Goal: Transaction & Acquisition: Subscribe to service/newsletter

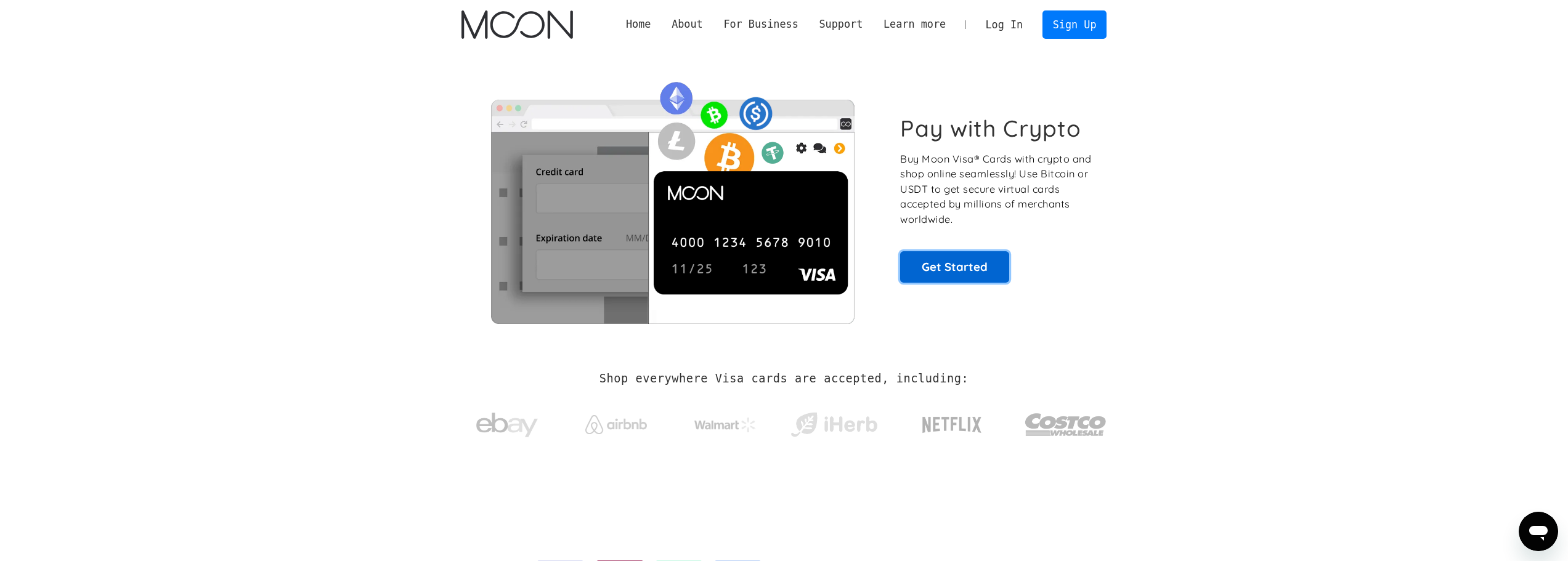
click at [976, 268] on link "Get Started" at bounding box center [954, 266] width 109 height 31
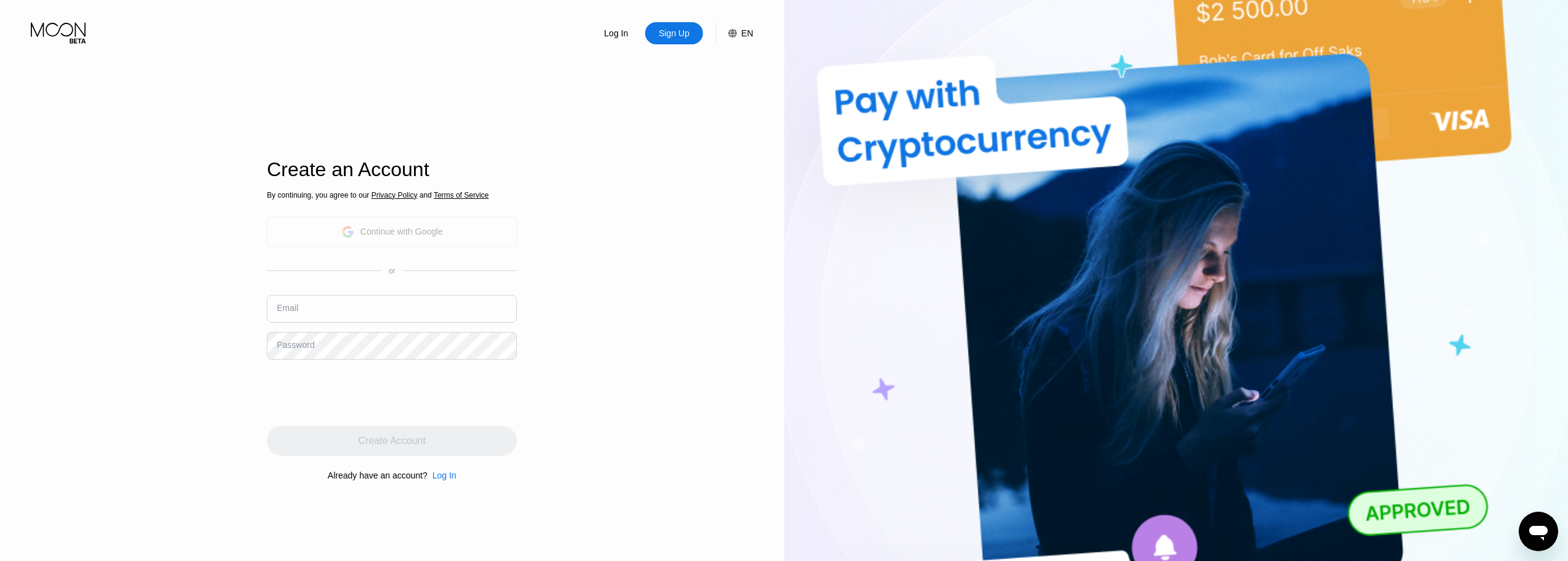
click at [386, 235] on div "Continue with Google" at bounding box center [401, 231] width 83 height 10
click at [383, 232] on div "Continue with Google" at bounding box center [401, 231] width 83 height 10
click at [364, 303] on input "text" at bounding box center [392, 309] width 250 height 27
type input "ggalphaa@gmail.com"
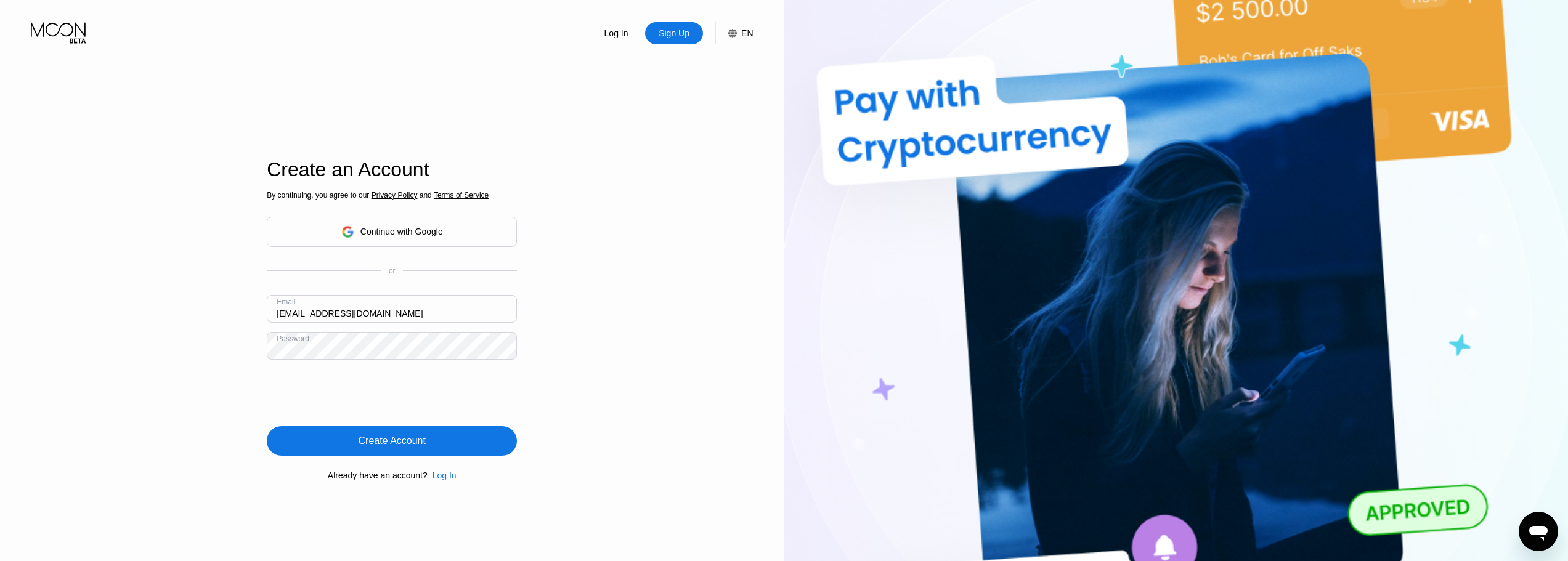
click at [416, 446] on div "Create Account" at bounding box center [392, 441] width 67 height 12
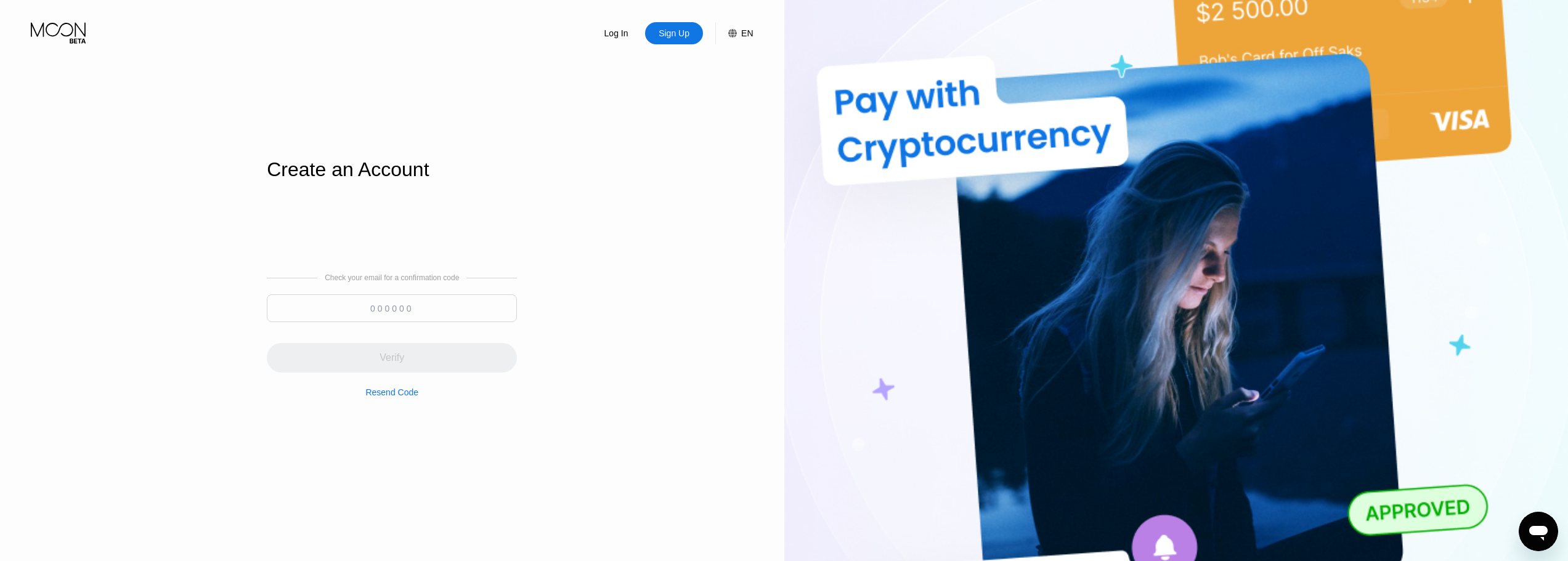
click at [463, 322] on input at bounding box center [392, 308] width 250 height 27
paste input "381720"
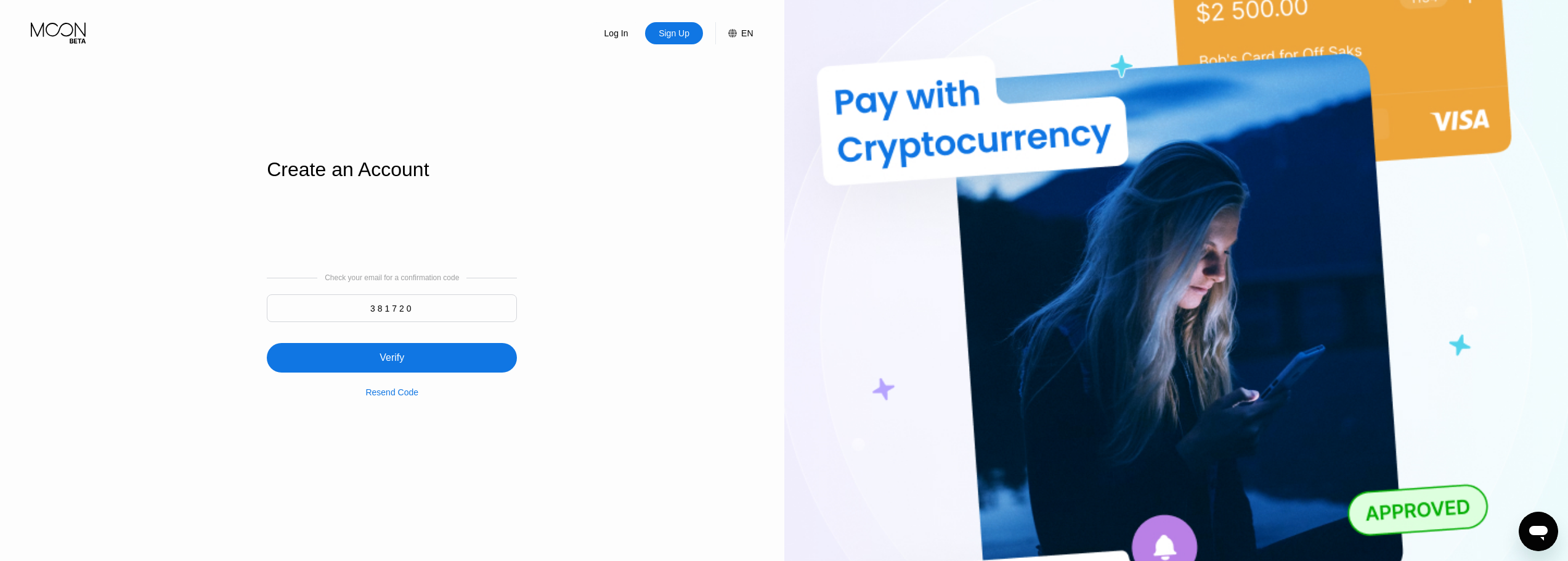
type input "381720"
click at [445, 356] on div "Verify" at bounding box center [392, 357] width 250 height 29
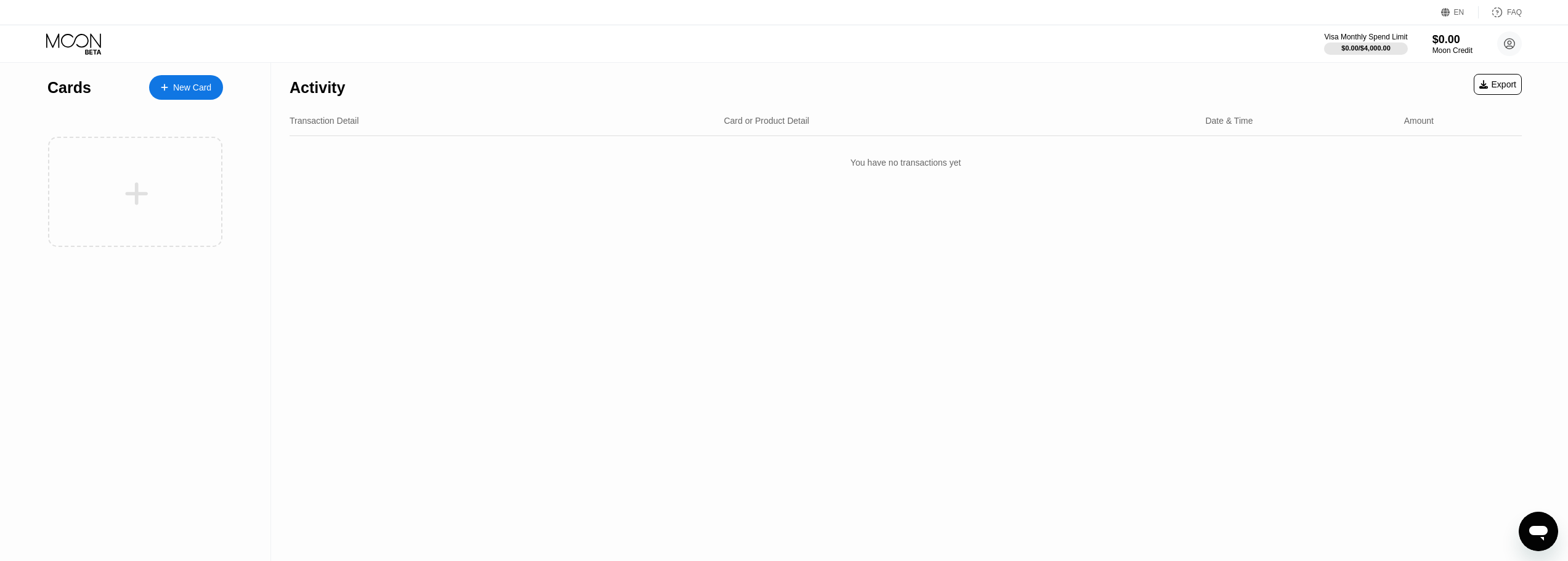
click at [187, 95] on div "New Card" at bounding box center [186, 88] width 74 height 25
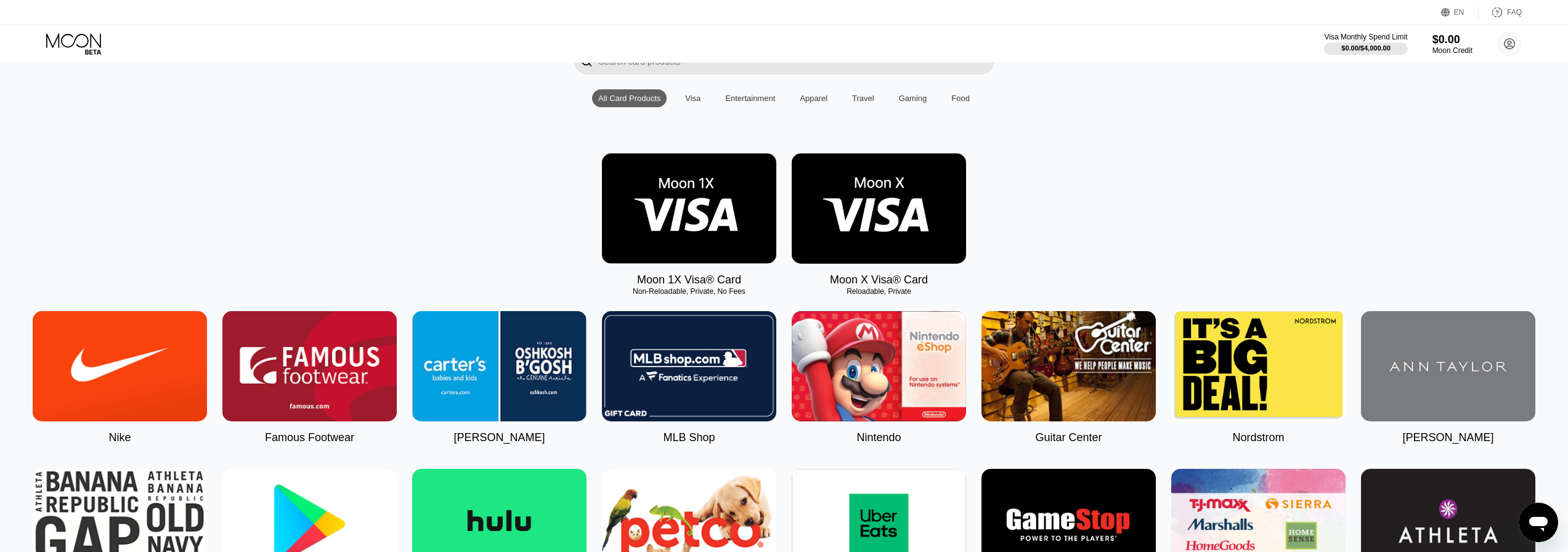
scroll to position [62, 0]
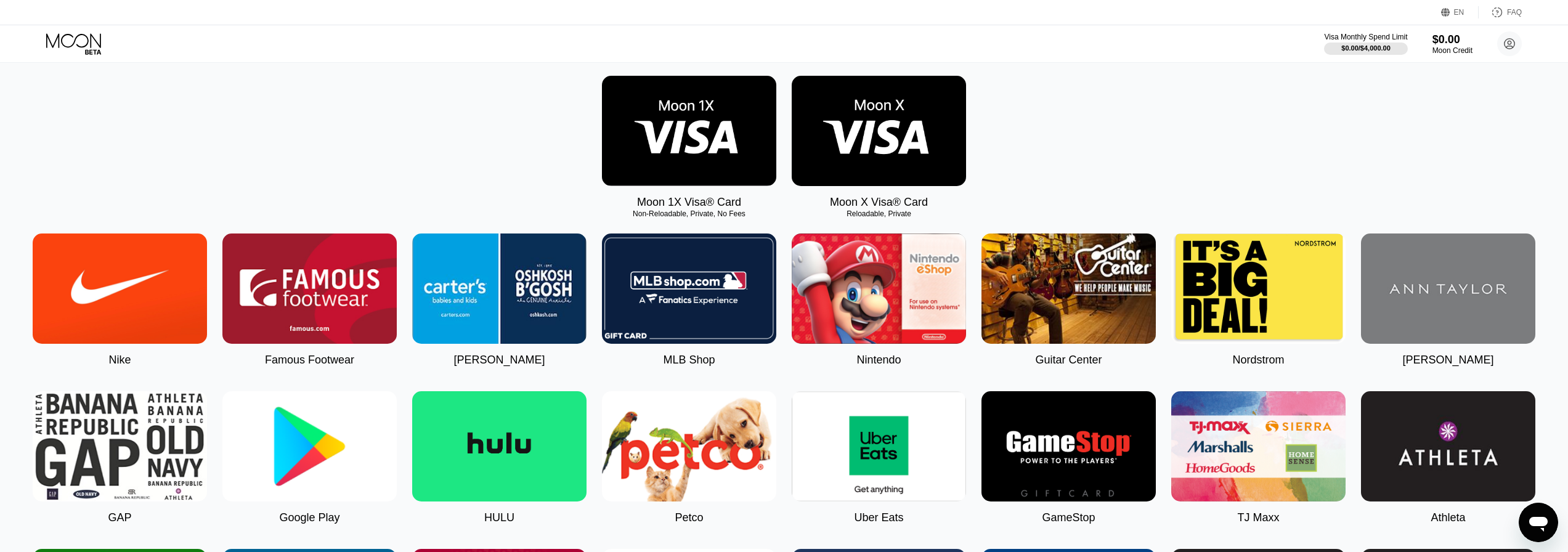
scroll to position [185, 0]
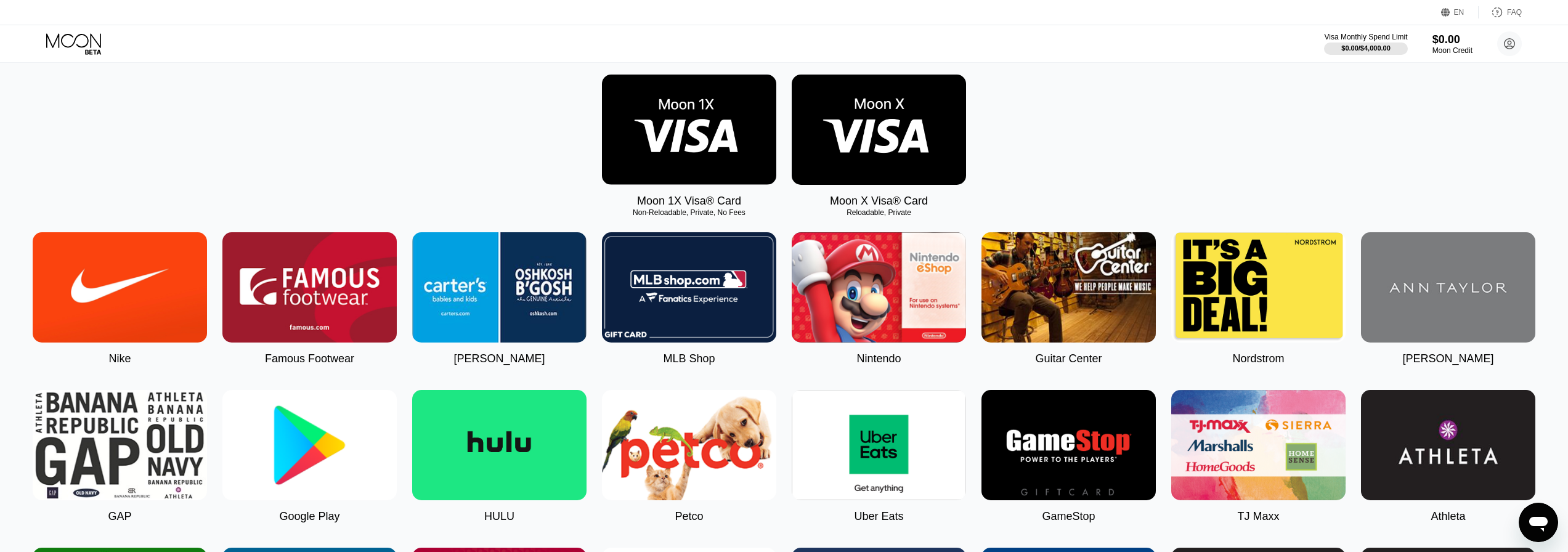
click at [898, 147] on img at bounding box center [878, 129] width 175 height 110
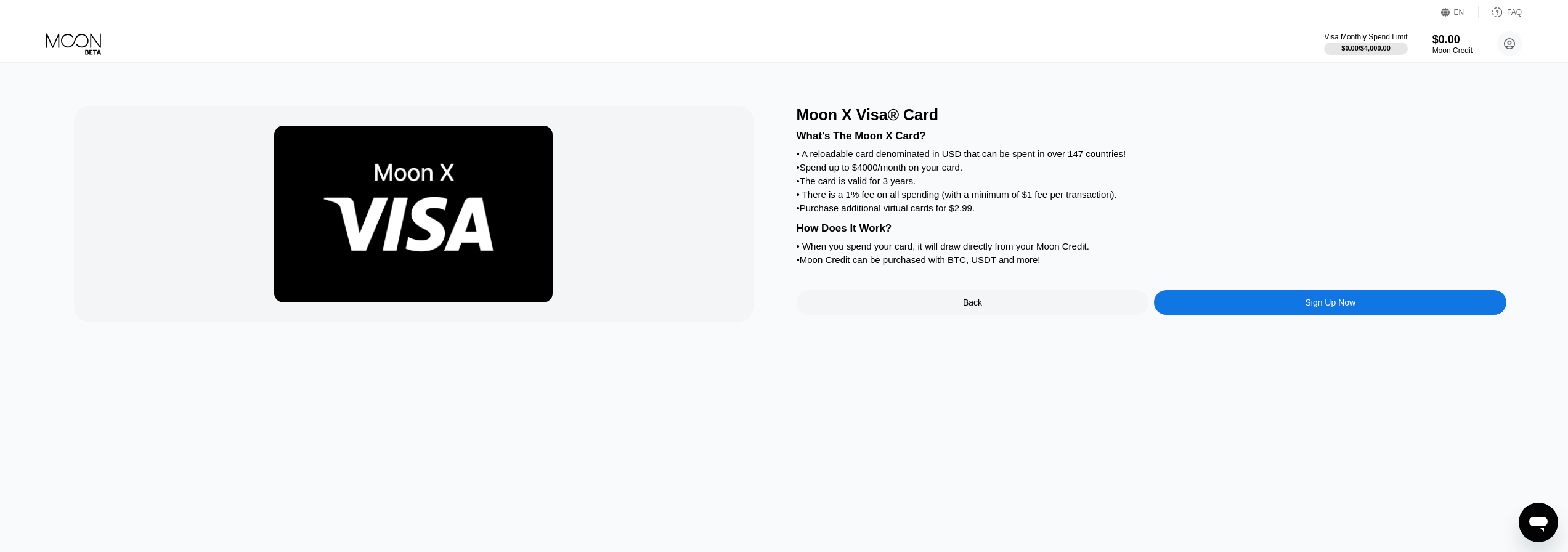
click at [1326, 308] on div "Sign Up Now" at bounding box center [1330, 303] width 51 height 10
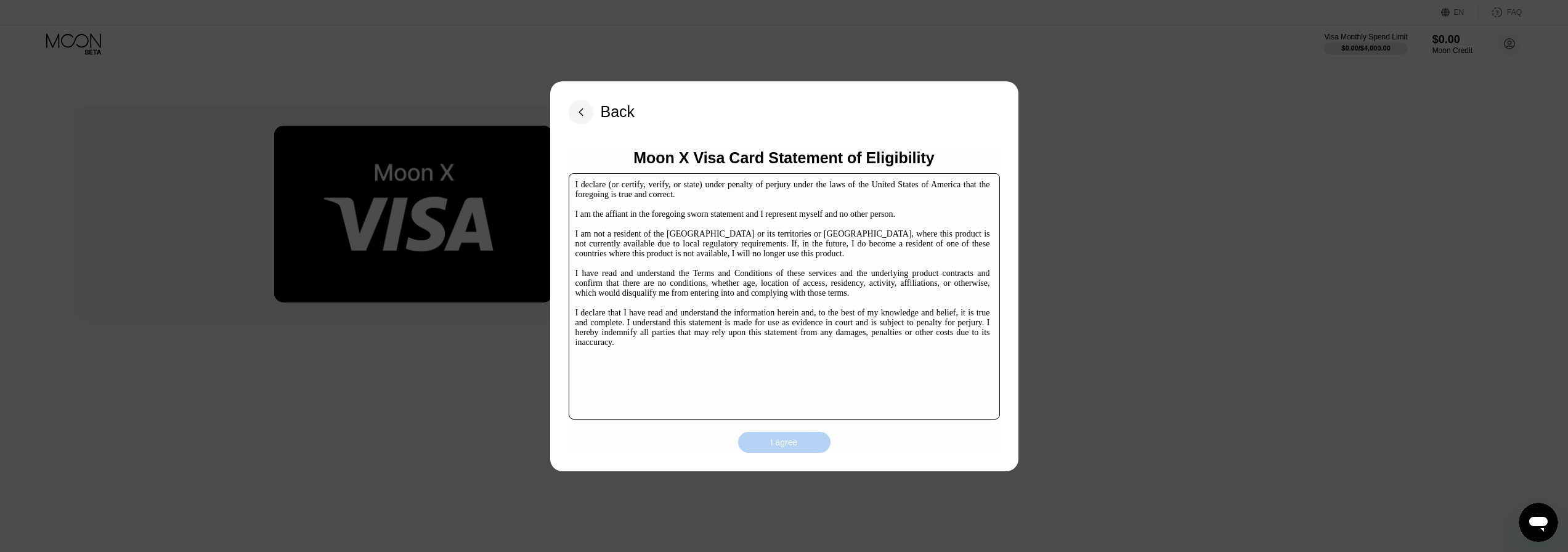
click at [796, 447] on div "I agree" at bounding box center [785, 442] width 27 height 11
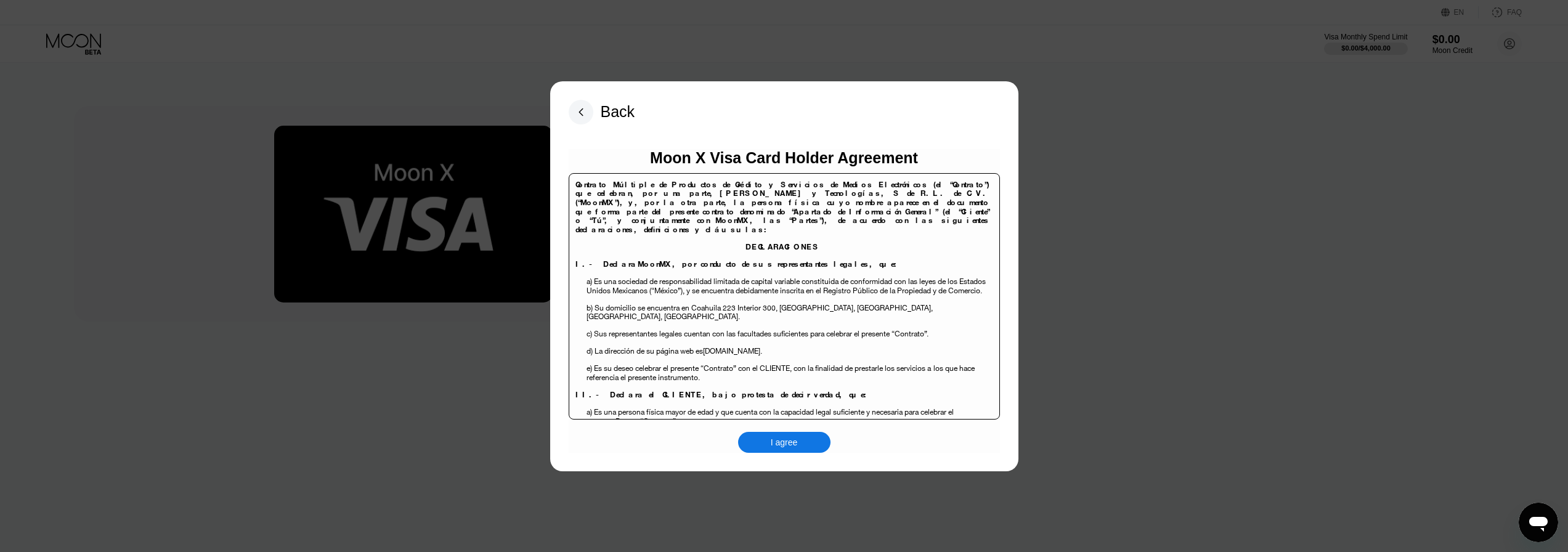
click at [789, 457] on div "Back Moon X Visa Card Holder Agreement Contrato Múltiple de Productos de Crédit…" at bounding box center [785, 277] width 468 height 390
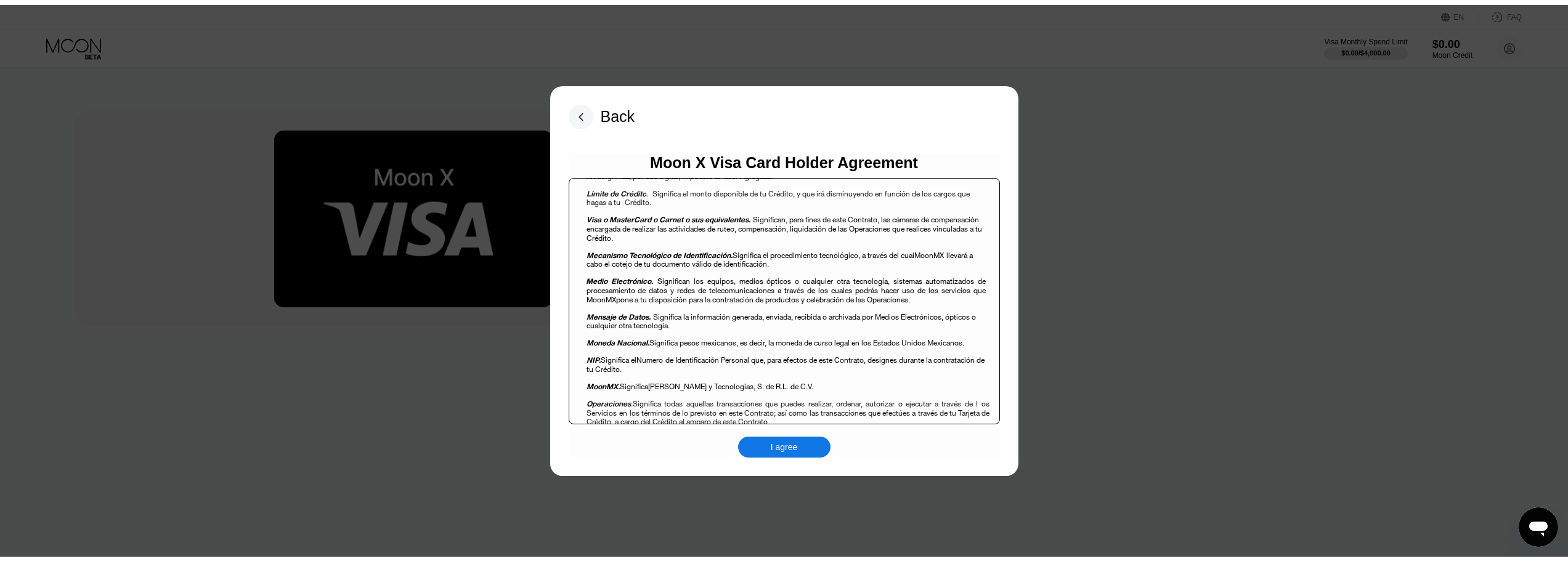
scroll to position [1231, 0]
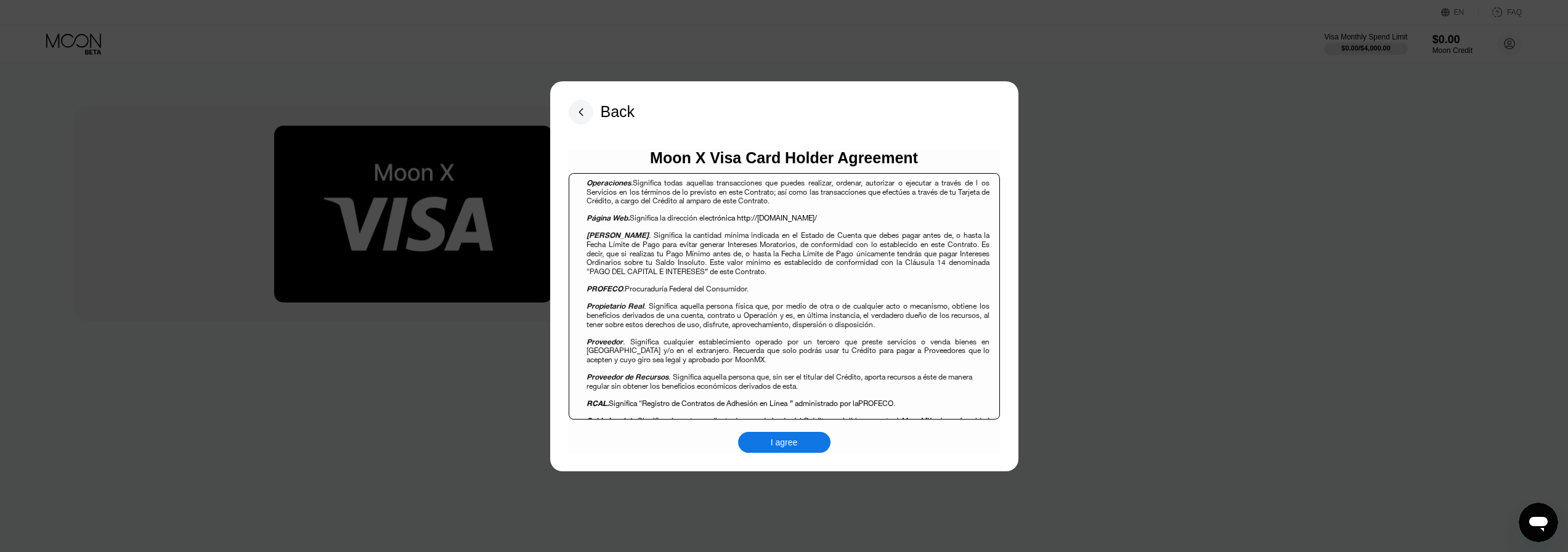
click at [784, 447] on div "I agree" at bounding box center [785, 442] width 27 height 11
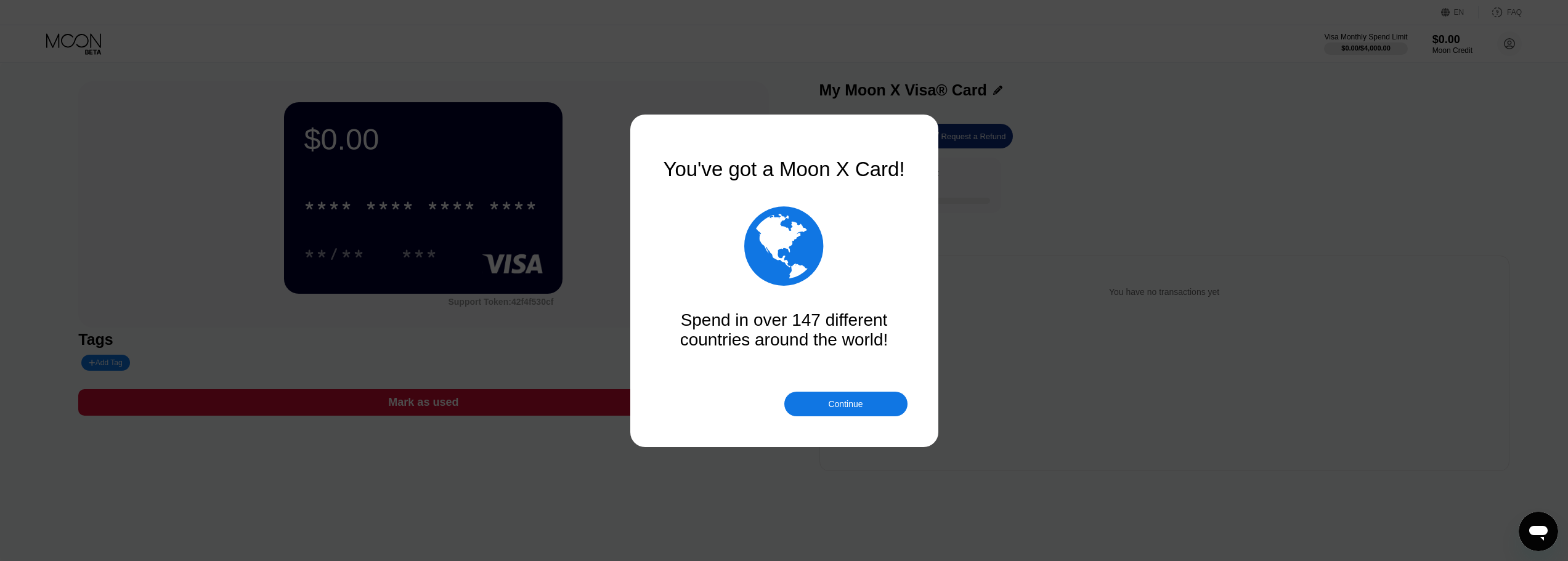
click at [835, 401] on div "Continue" at bounding box center [845, 404] width 34 height 10
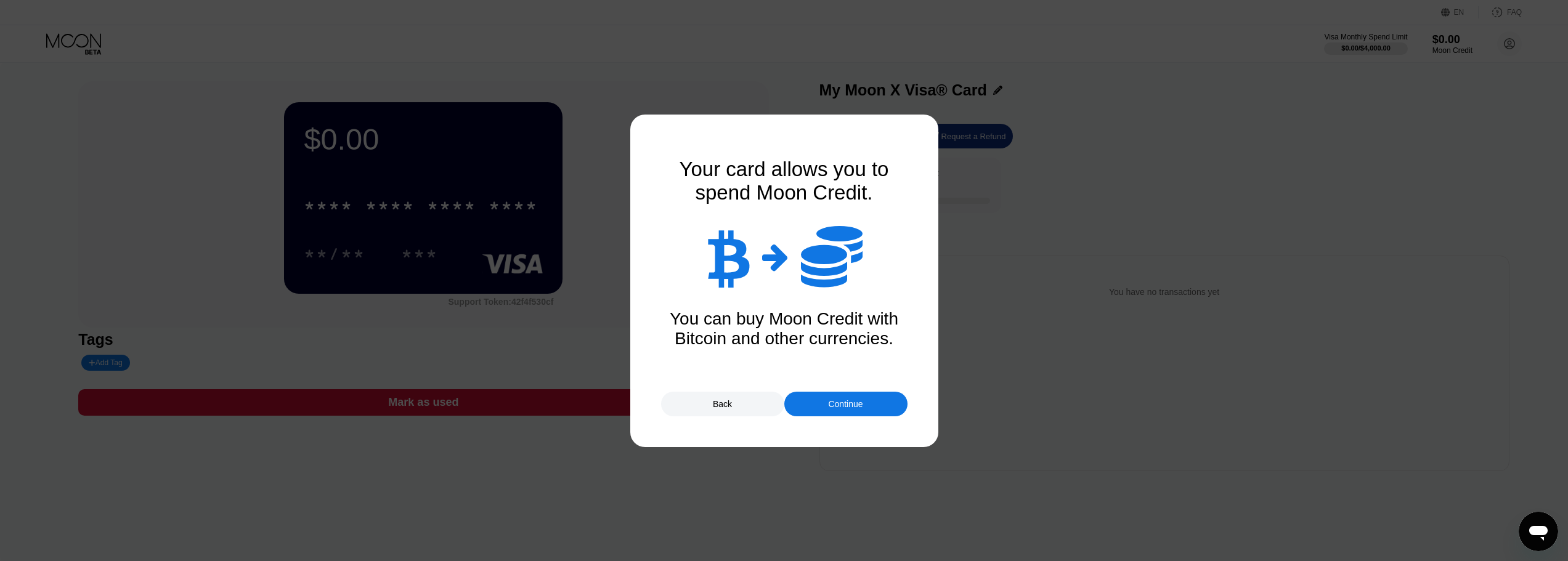
click at [851, 402] on div "Continue" at bounding box center [845, 404] width 34 height 10
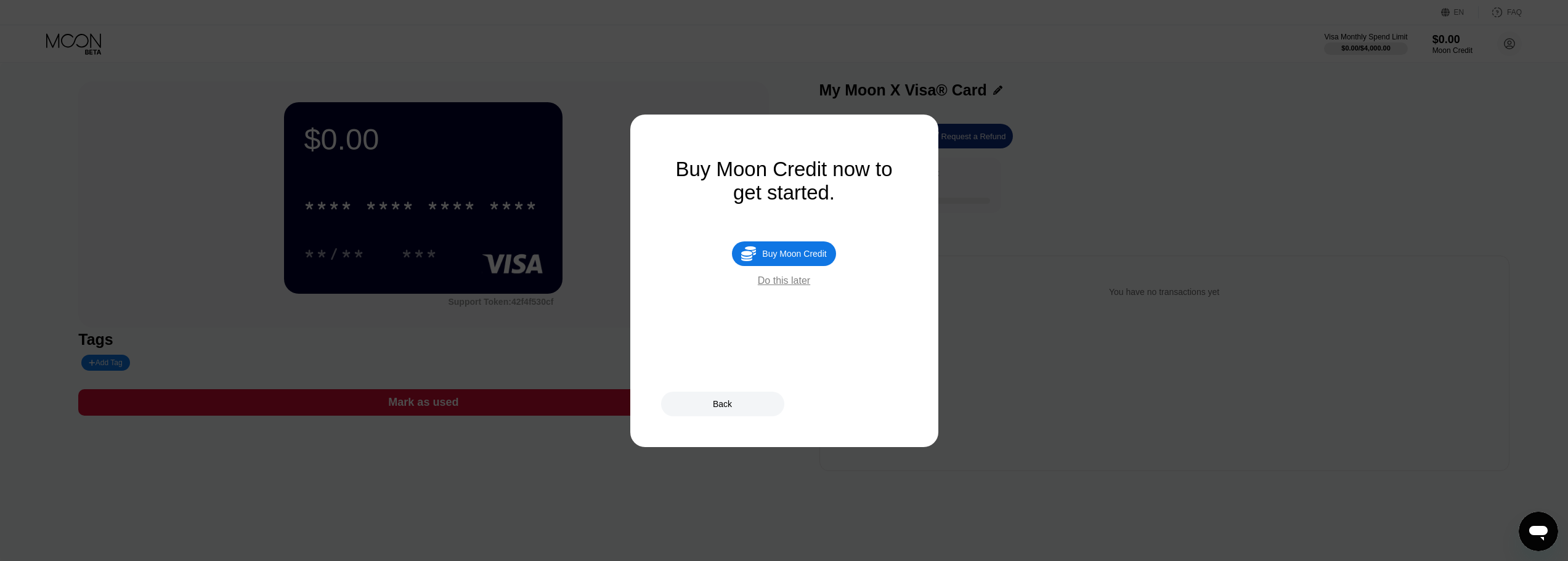
click at [798, 286] on div "Do this later" at bounding box center [784, 280] width 52 height 11
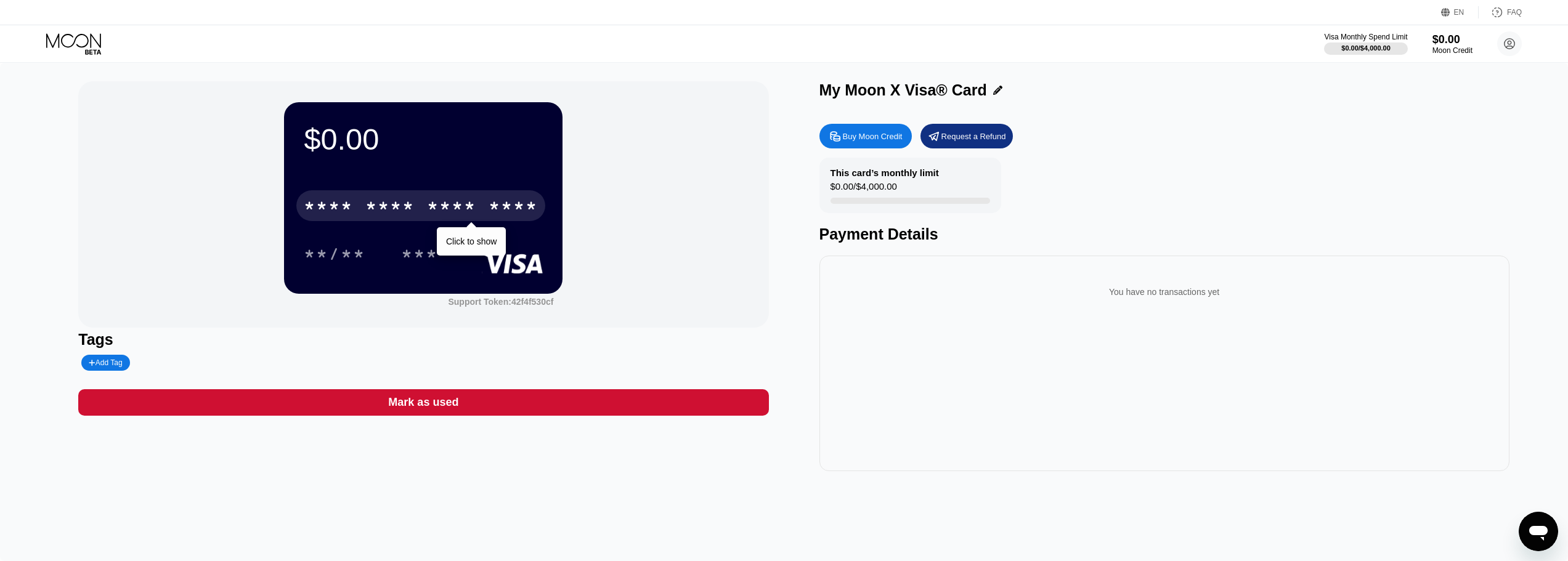
click at [423, 212] on div "* * * * * * * * * * * * ****" at bounding box center [421, 205] width 249 height 31
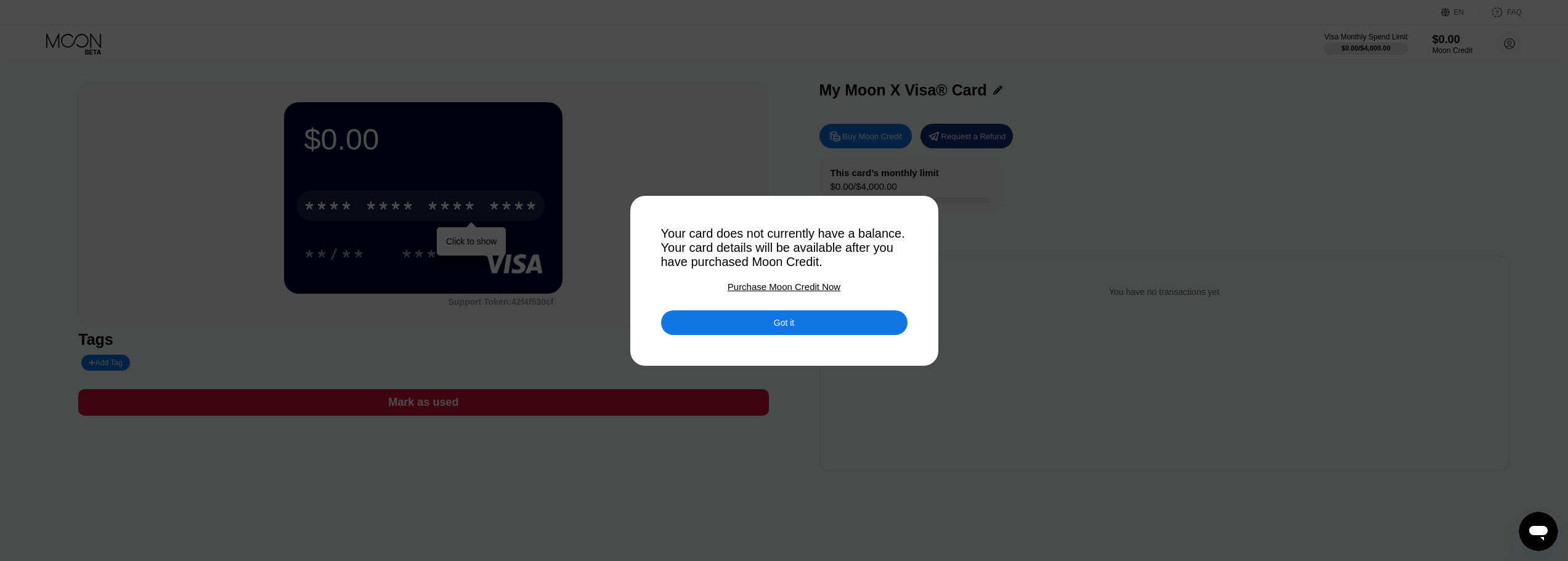
click at [816, 327] on div "Got it" at bounding box center [785, 323] width 246 height 25
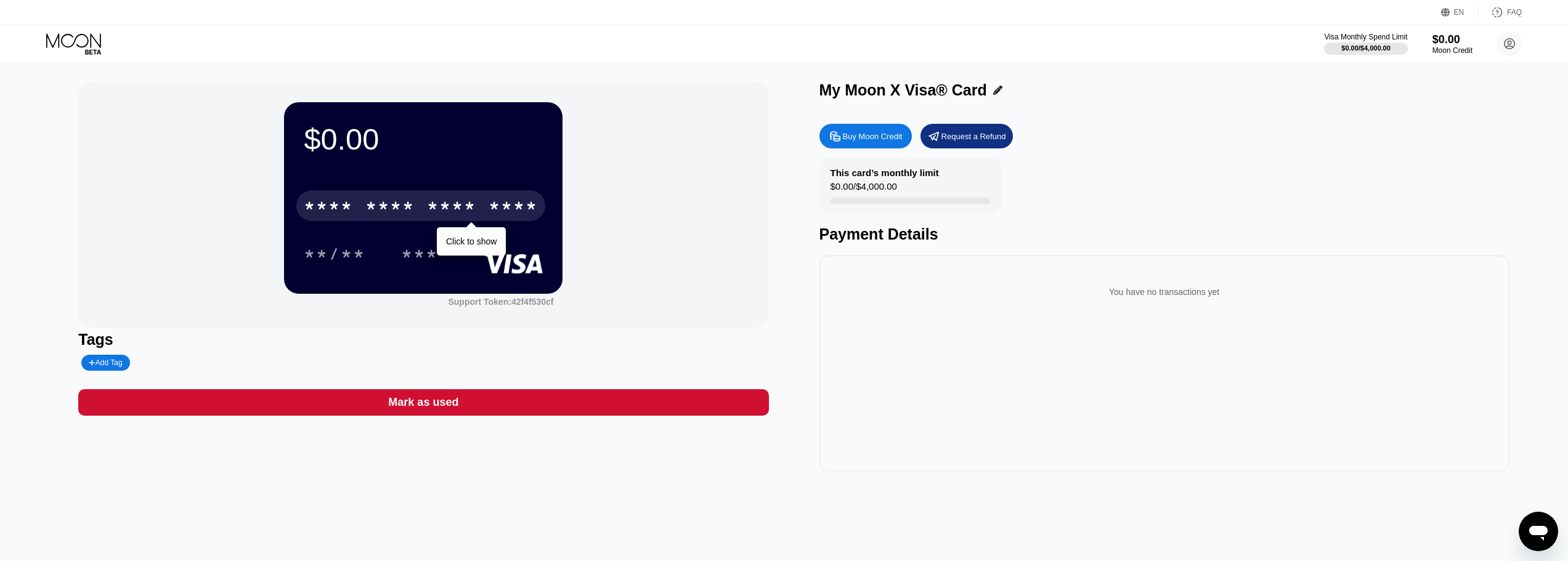
click at [895, 135] on div "Buy Moon Credit" at bounding box center [872, 136] width 60 height 10
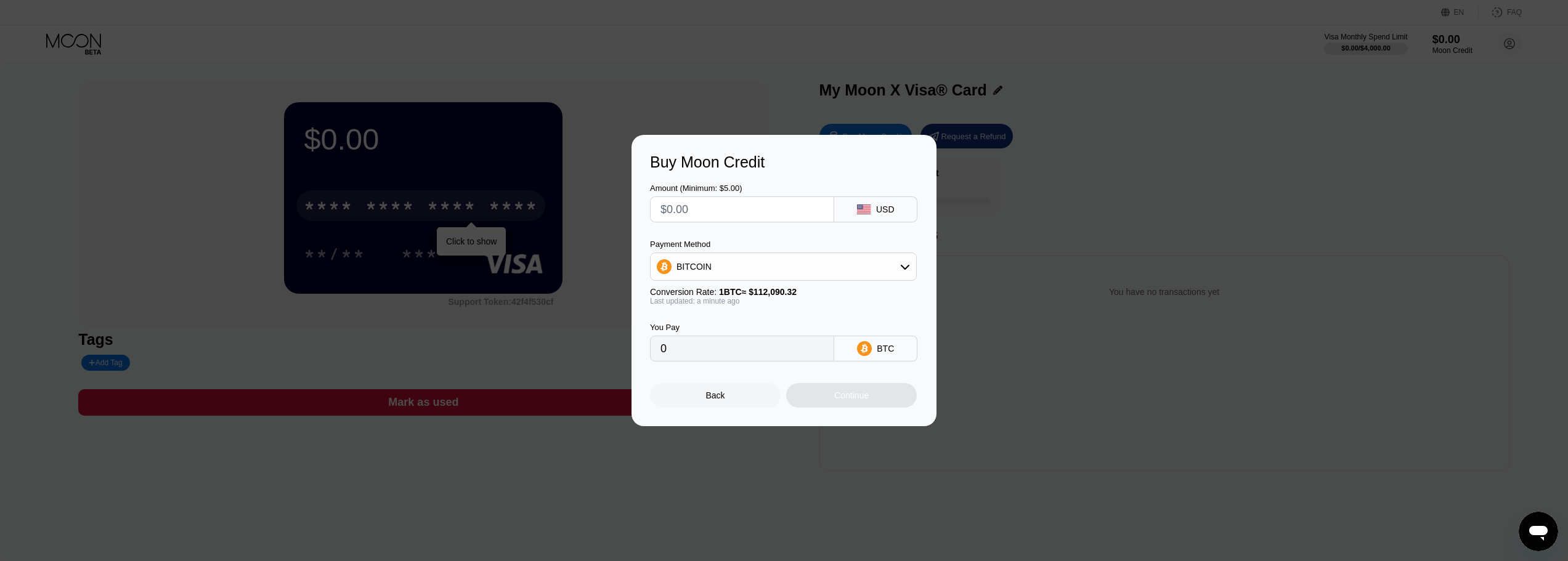
click at [734, 215] on input "text" at bounding box center [742, 209] width 163 height 25
click at [731, 272] on div "BITCOIN" at bounding box center [783, 267] width 266 height 25
click at [753, 403] on div "Back" at bounding box center [715, 395] width 131 height 25
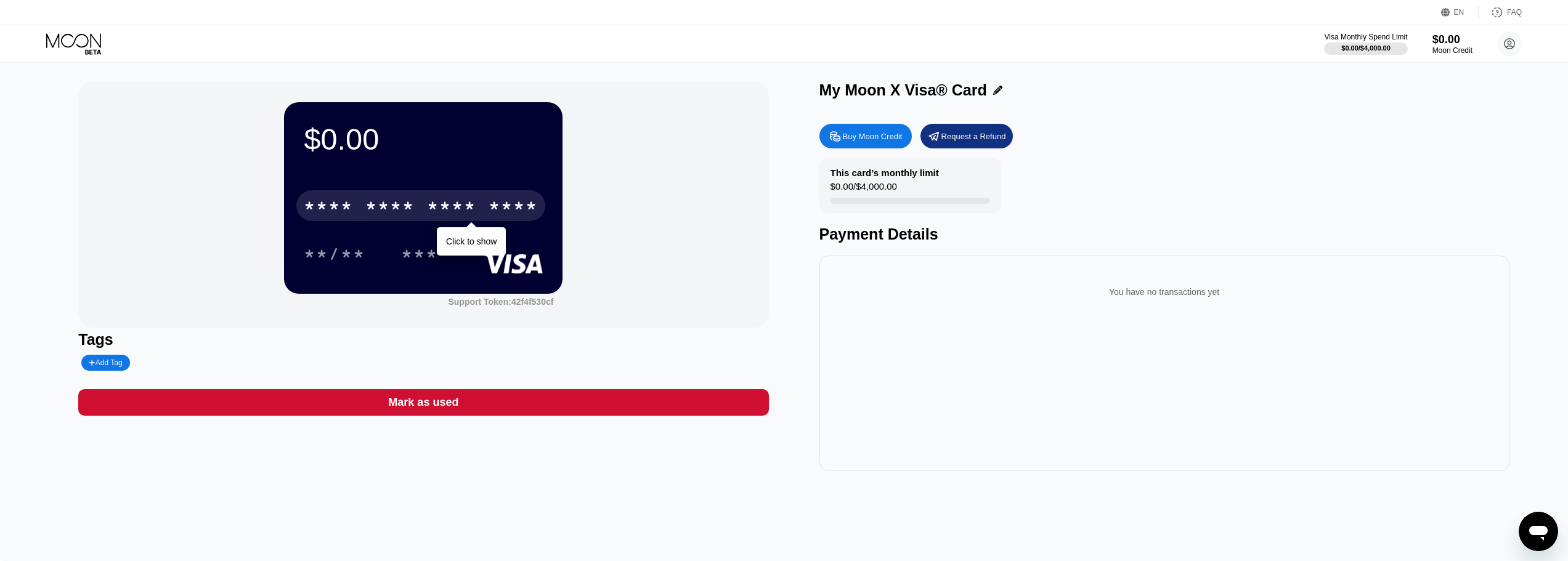
click at [862, 137] on div "Buy Moon Credit" at bounding box center [872, 136] width 60 height 10
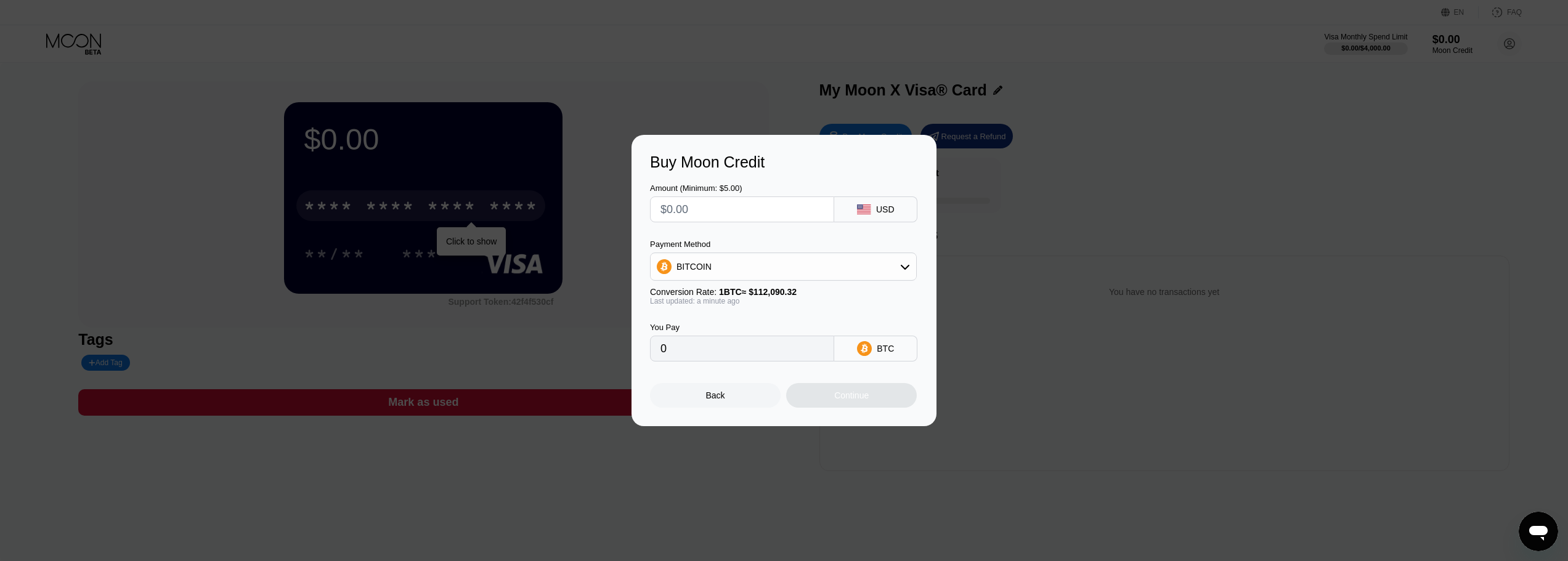
click at [739, 206] on input "text" at bounding box center [742, 209] width 163 height 25
click at [852, 268] on div "BITCOIN" at bounding box center [783, 267] width 266 height 25
click at [779, 305] on div "BITCOIN" at bounding box center [790, 300] width 232 height 10
click at [720, 400] on div "Back" at bounding box center [716, 395] width 19 height 10
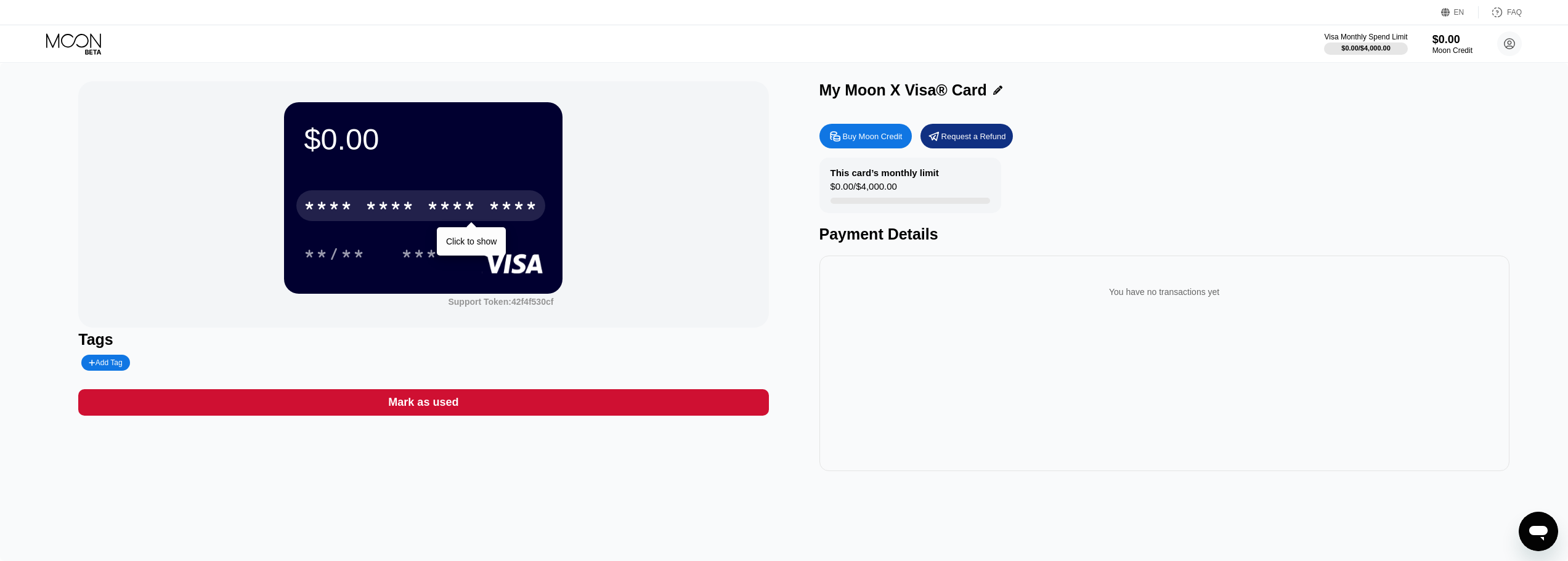
click at [1474, 182] on div "This card’s monthly limit $0.00 / $4,000.00 Payment Details" at bounding box center [1165, 200] width 690 height 86
click at [872, 131] on div "Buy Moon Credit" at bounding box center [865, 136] width 92 height 25
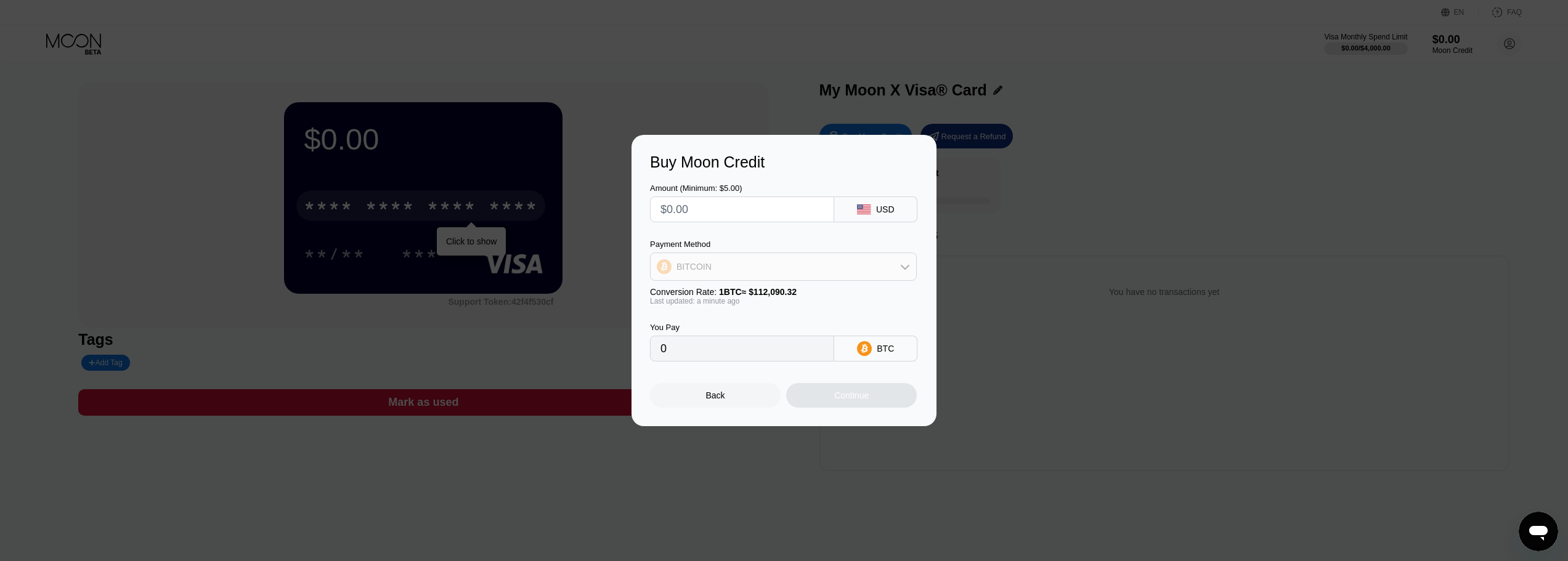
click at [715, 268] on div "BITCOIN" at bounding box center [783, 267] width 266 height 25
click at [749, 361] on div "USDC on Polygon" at bounding box center [783, 354] width 260 height 25
click at [711, 343] on input "0" at bounding box center [742, 348] width 163 height 25
click at [1103, 352] on div "Buy Moon Credit Amount (Minimum: $5.00) USD Payment Method USDC on Polygon Conv…" at bounding box center [784, 280] width 1568 height 291
click at [727, 413] on div "Buy Moon Credit Amount (Minimum: $5.00) USD Payment Method USDC on Polygon Conv…" at bounding box center [783, 280] width 305 height 291
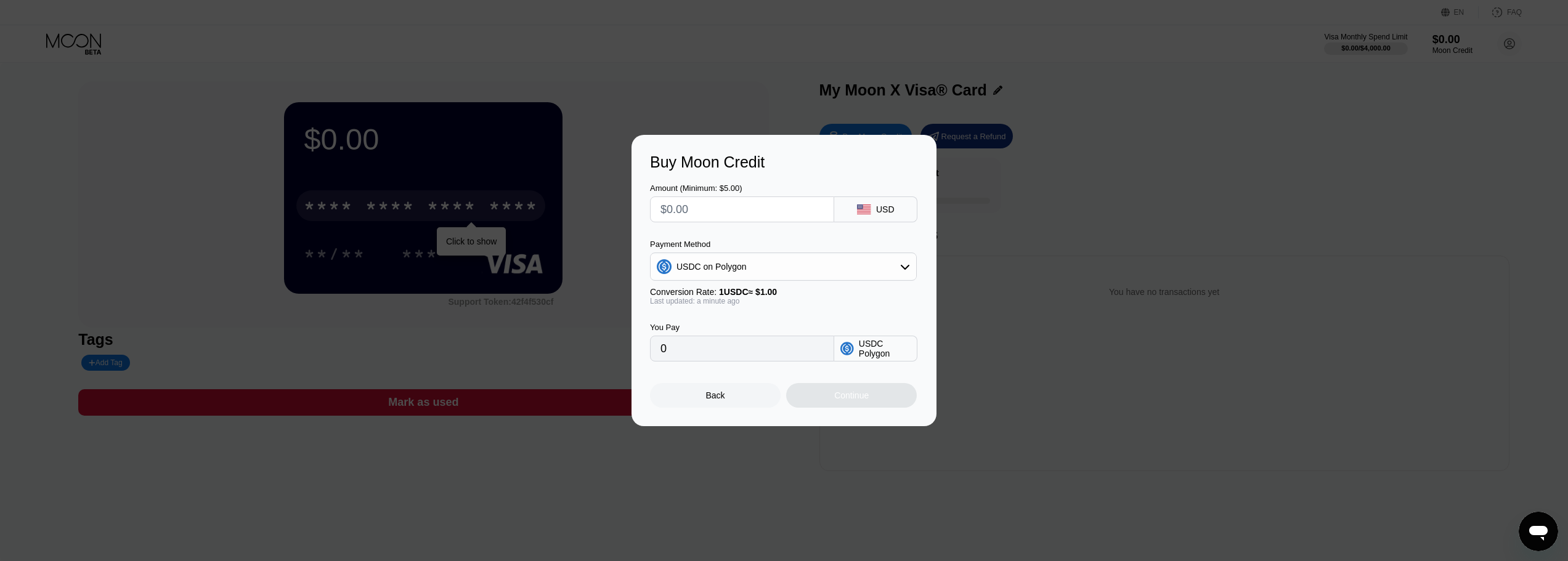
click at [723, 400] on div "Back" at bounding box center [716, 395] width 19 height 10
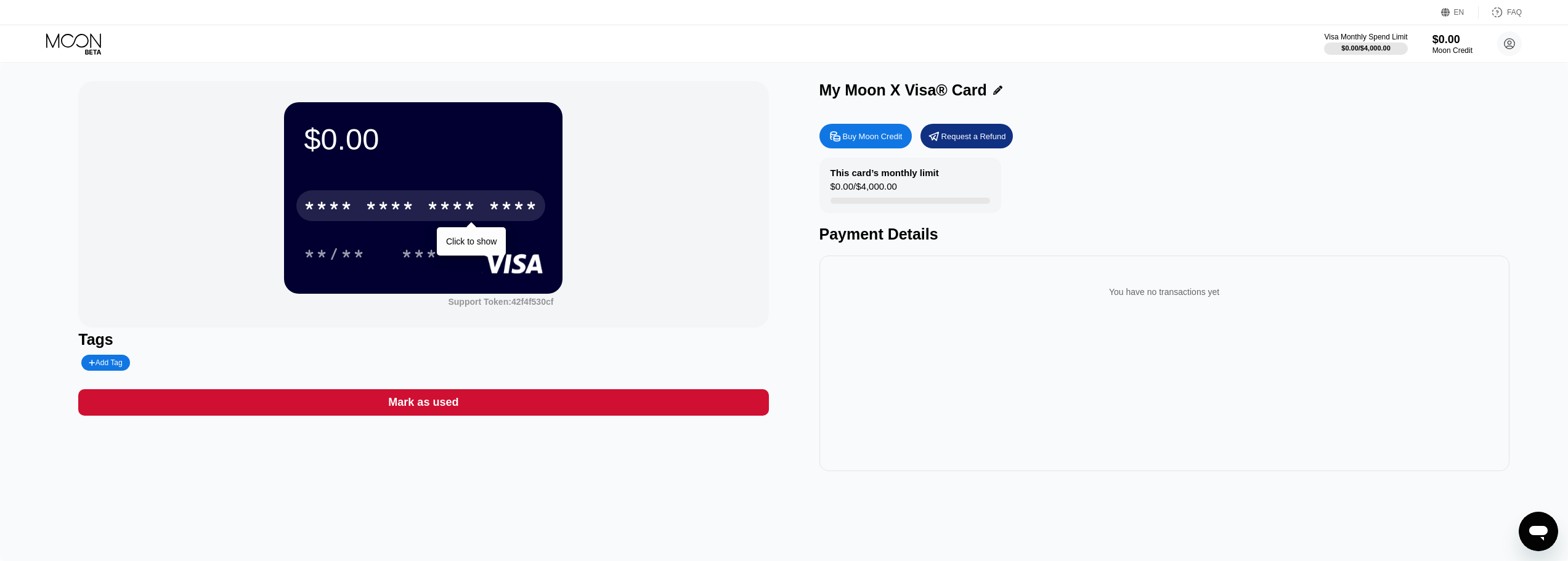
click at [77, 44] on icon at bounding box center [75, 44] width 58 height 21
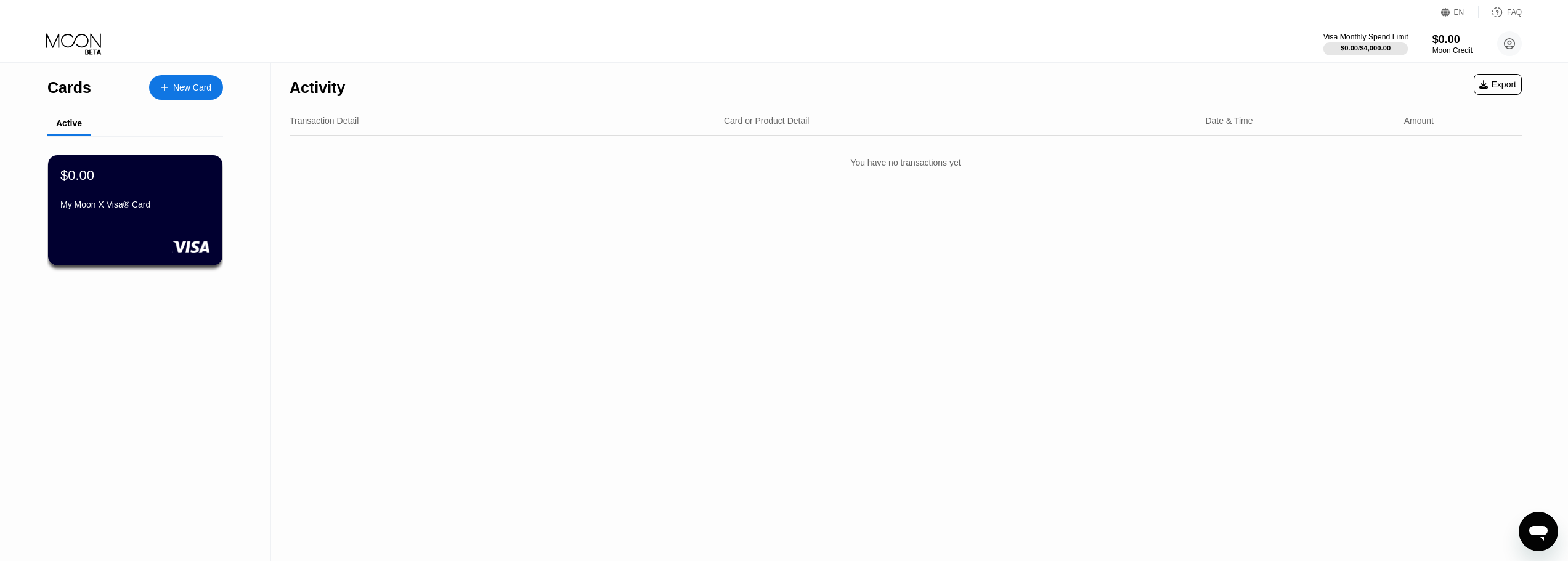
click at [1380, 46] on div "$0.00 / $4,000.00" at bounding box center [1365, 48] width 50 height 8
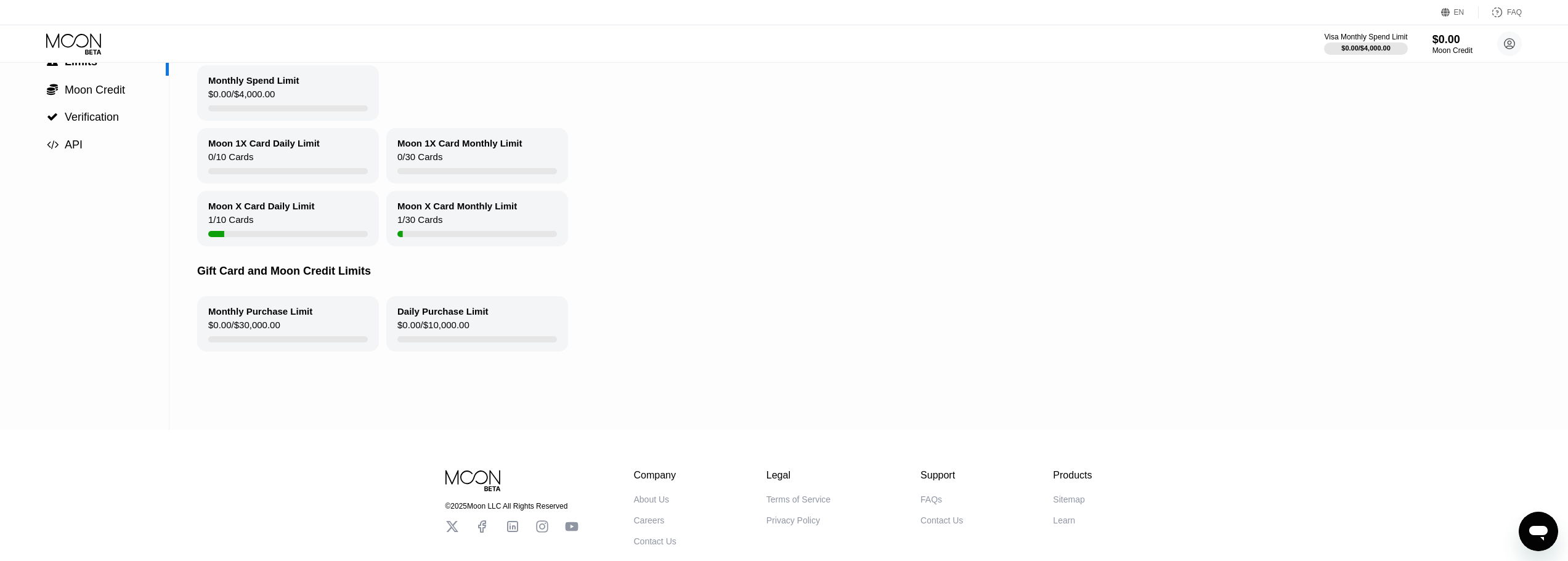
scroll to position [20, 0]
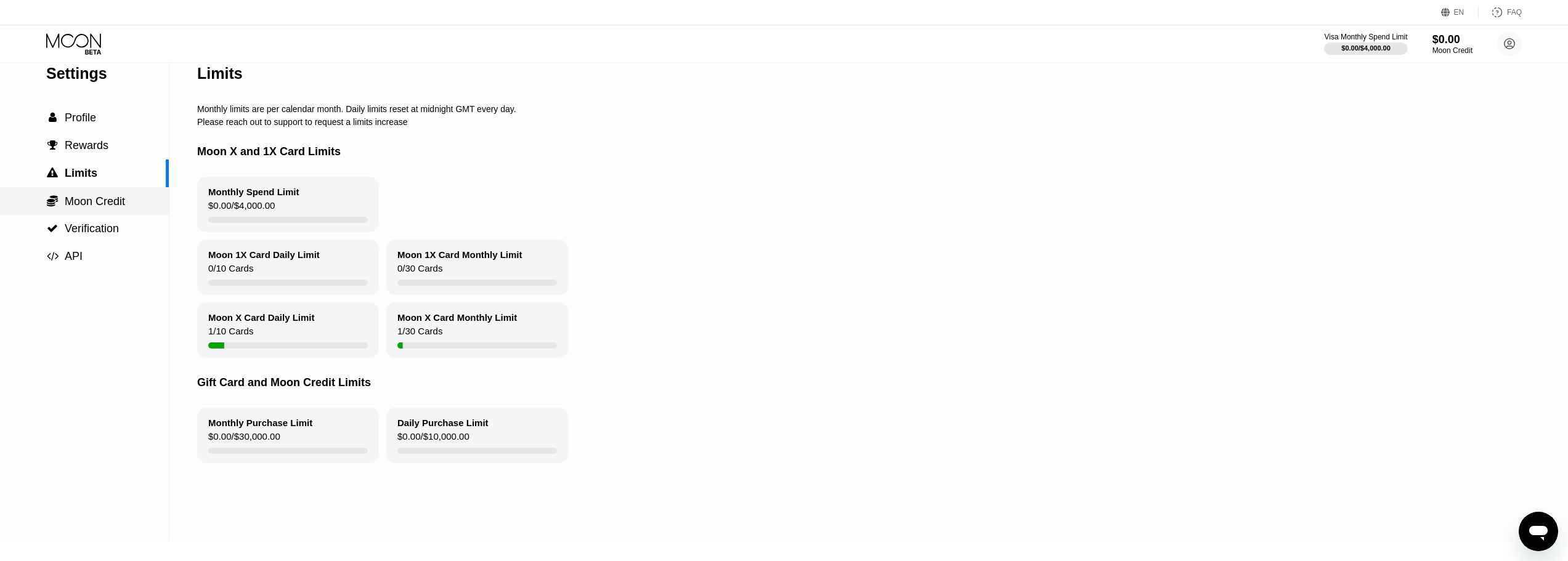
click at [96, 198] on span "Moon Credit" at bounding box center [94, 201] width 60 height 12
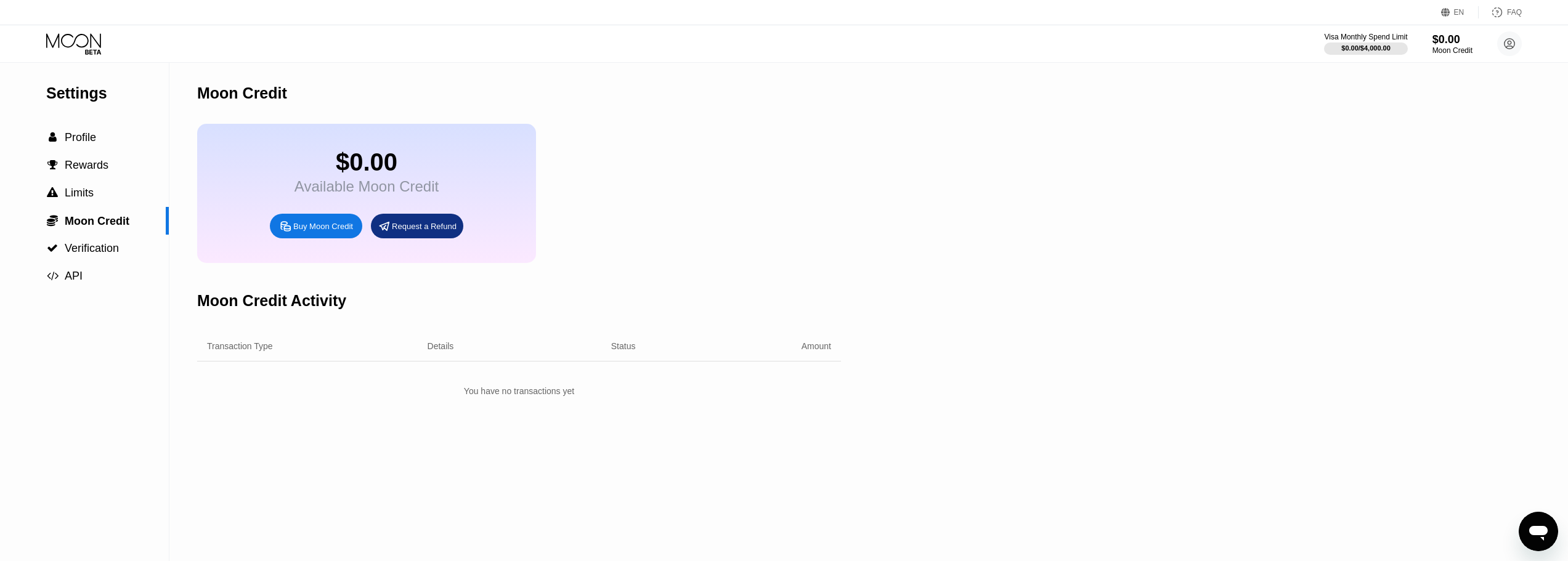
click at [323, 231] on div "Buy Moon Credit" at bounding box center [323, 226] width 60 height 10
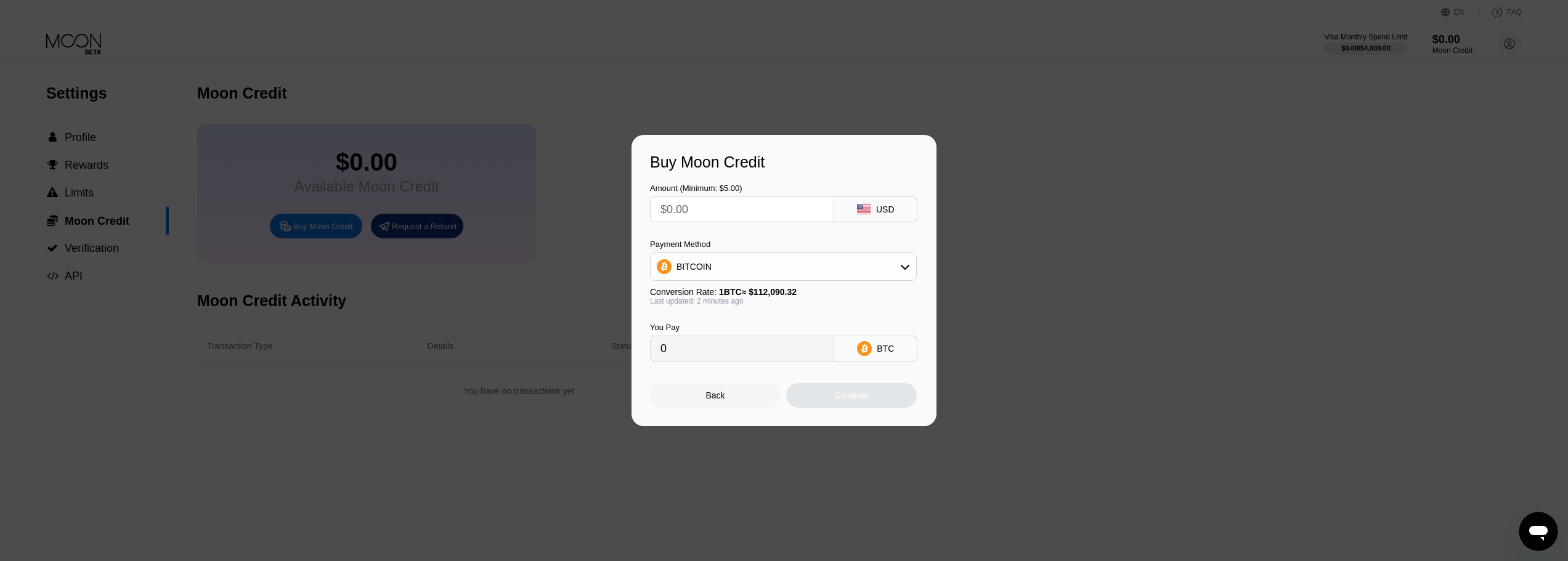
click at [913, 263] on div "BITCOIN" at bounding box center [783, 267] width 266 height 25
click at [859, 330] on div "USDT on TRON" at bounding box center [790, 328] width 232 height 10
click at [904, 266] on icon at bounding box center [905, 266] width 10 height 10
click at [850, 356] on div "USDC on Polygon" at bounding box center [790, 354] width 232 height 10
type input "0"
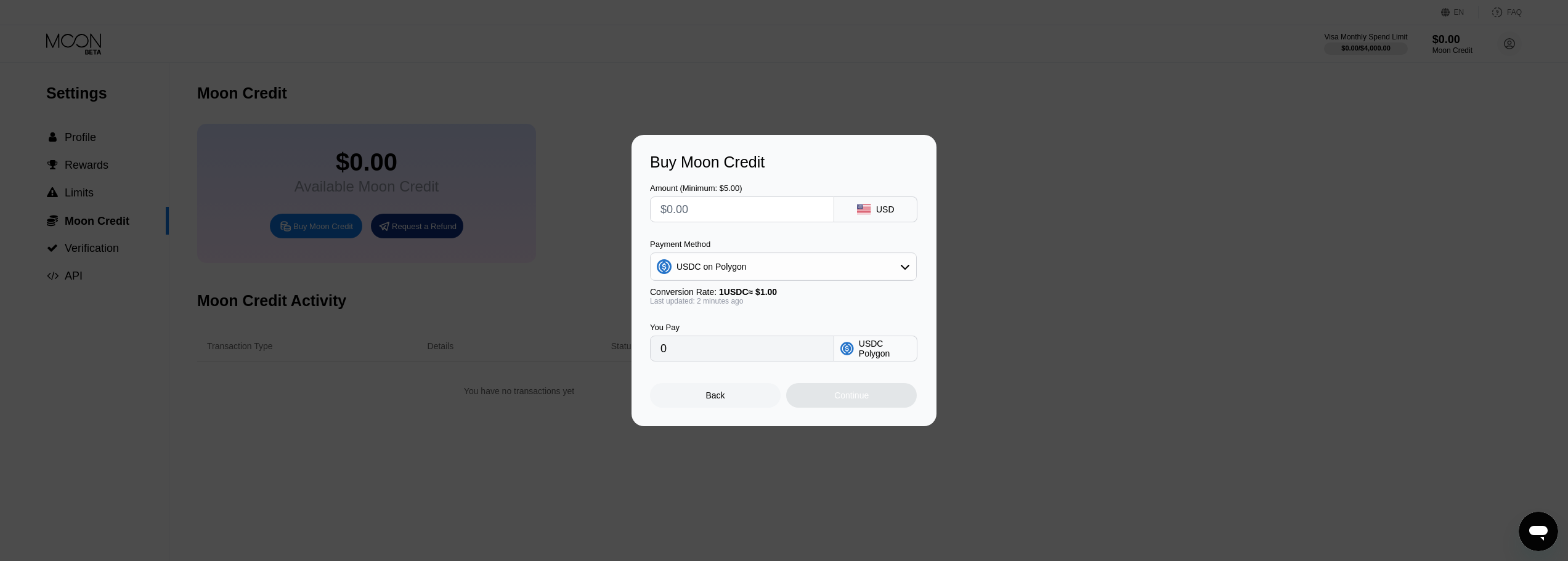
click at [1052, 251] on div "Buy Moon Credit Amount (Minimum: $5.00) USD Payment Method USDC on Polygon Conv…" at bounding box center [784, 280] width 1568 height 291
